Goal: Check status

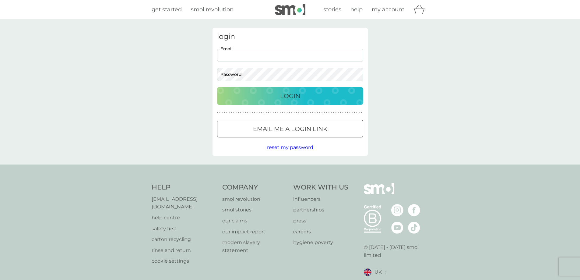
click at [253, 56] on input "Email" at bounding box center [290, 55] width 146 height 13
type input "lea.emma79@gmail.com"
click at [217, 49] on div at bounding box center [217, 49] width 0 height 0
type input "[EMAIL_ADDRESS][DOMAIN_NAME]"
click at [410, 52] on div "login [EMAIL_ADDRESS][DOMAIN_NAME] Email Password Login ● ● ● ● ● ● ● ● ● ● ● ●…" at bounding box center [290, 91] width 580 height 145
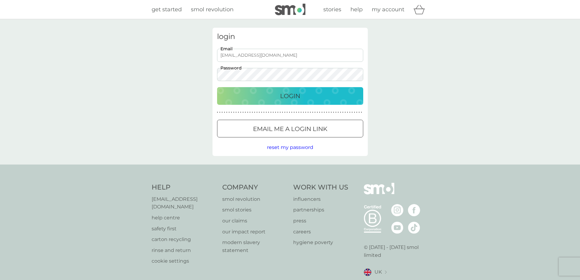
click at [509, 106] on div "login [EMAIL_ADDRESS][DOMAIN_NAME] Email Password Login ● ● ● ● ● ● ● ● ● ● ● ●…" at bounding box center [290, 91] width 580 height 145
click at [331, 95] on div "Login" at bounding box center [290, 96] width 134 height 10
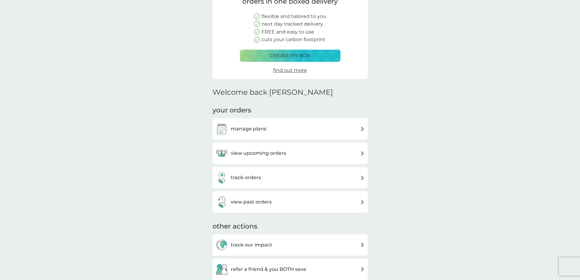
scroll to position [91, 0]
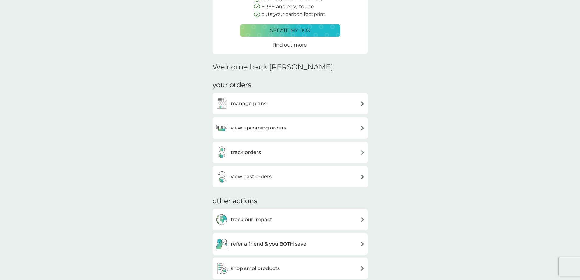
click at [263, 150] on div "track orders" at bounding box center [290, 152] width 149 height 12
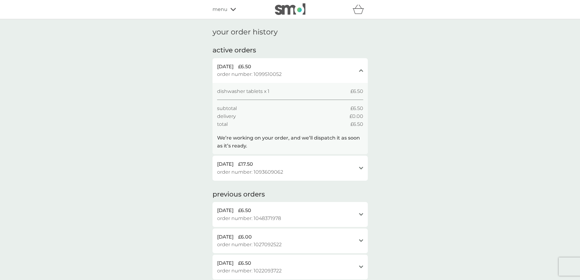
click at [361, 167] on icon "open" at bounding box center [361, 168] width 4 height 3
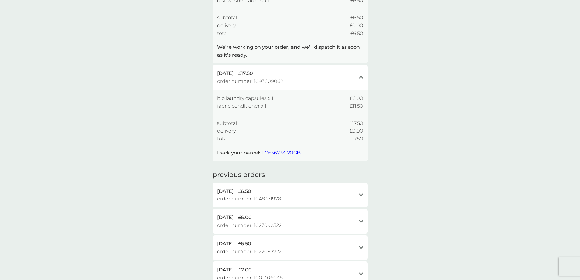
scroll to position [30, 0]
